Goal: Task Accomplishment & Management: Manage account settings

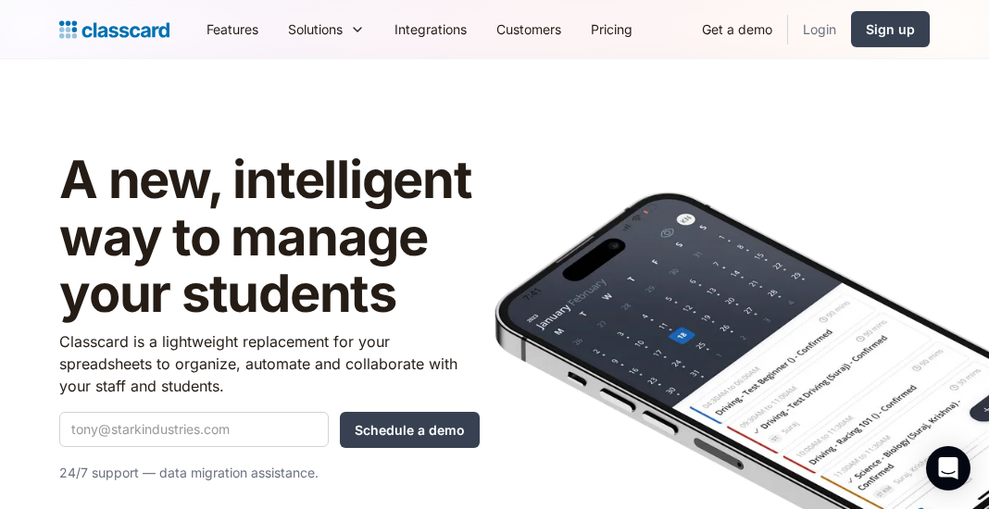
click at [810, 30] on link "Login" at bounding box center [819, 29] width 63 height 42
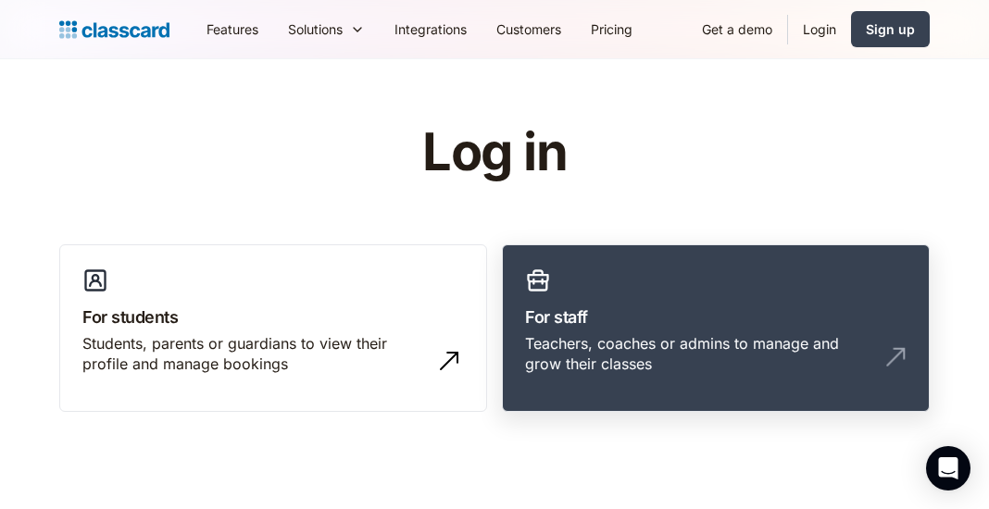
click at [609, 302] on link "For staff Teachers, coaches or admins to manage and grow their classes" at bounding box center [716, 329] width 428 height 169
